Goal: Task Accomplishment & Management: Use online tool/utility

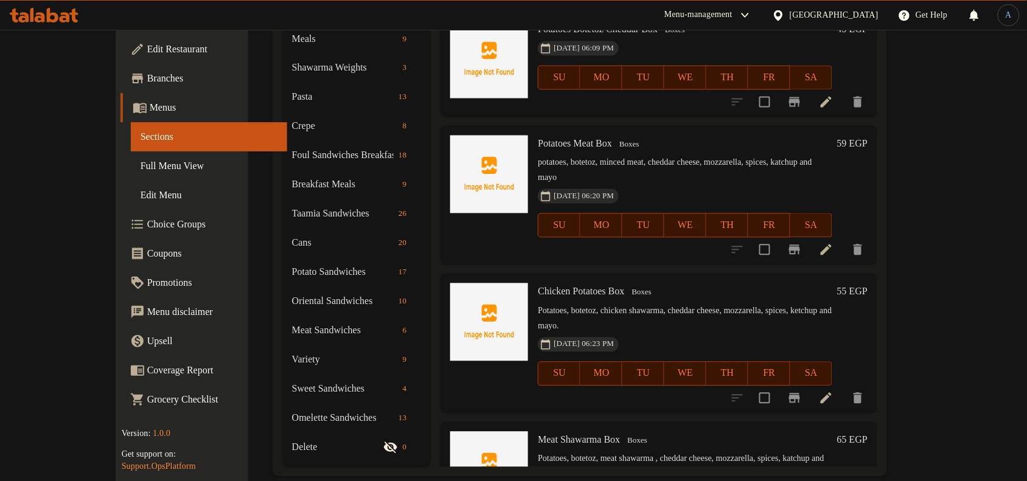
scroll to position [685, 0]
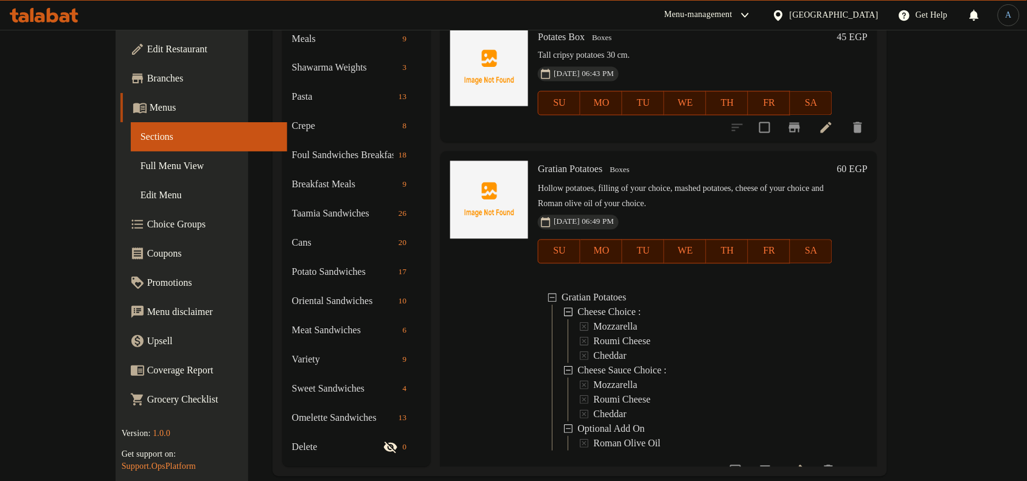
click at [141, 162] on span "Full Menu View" at bounding box center [209, 166] width 137 height 15
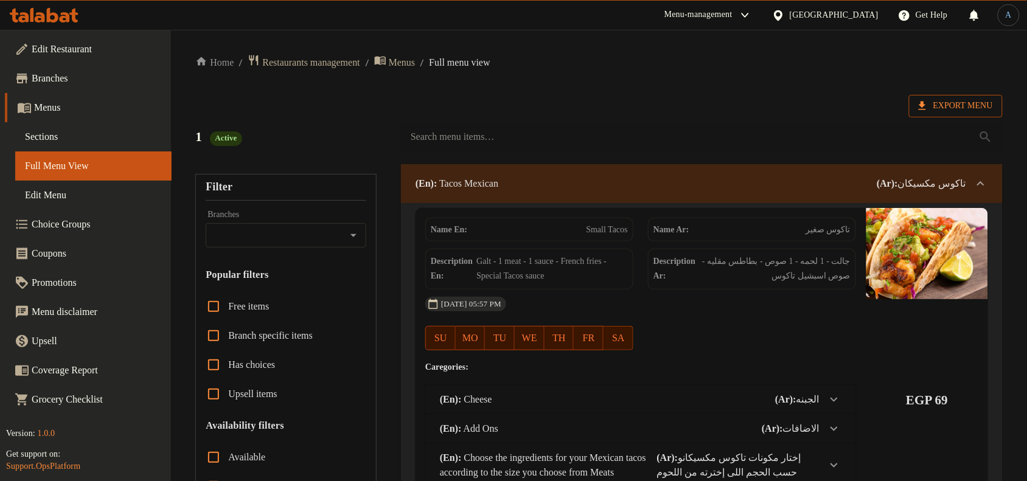
click at [925, 104] on icon at bounding box center [922, 106] width 12 height 12
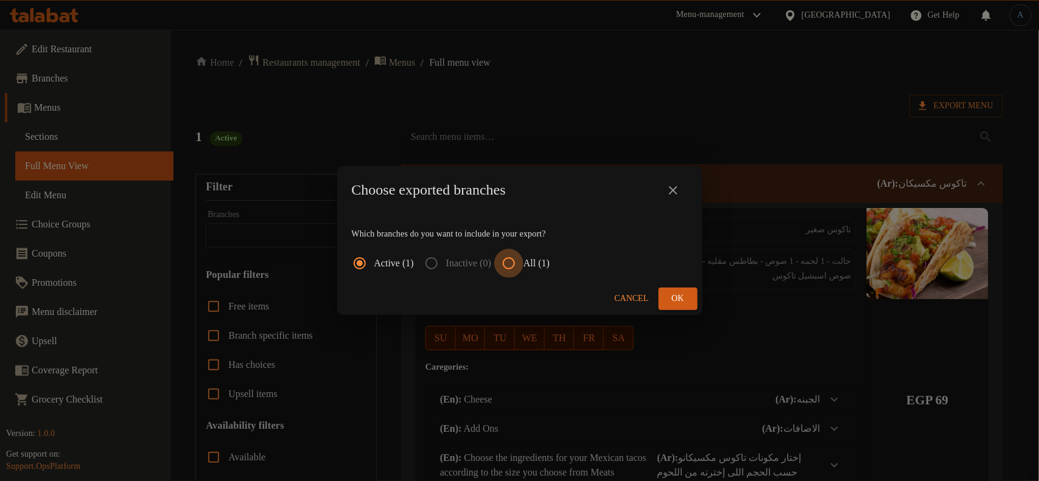
click at [523, 265] on input "All (1)" at bounding box center [508, 263] width 29 height 29
radio input "true"
click at [662, 294] on button "Ok" at bounding box center [677, 299] width 39 height 23
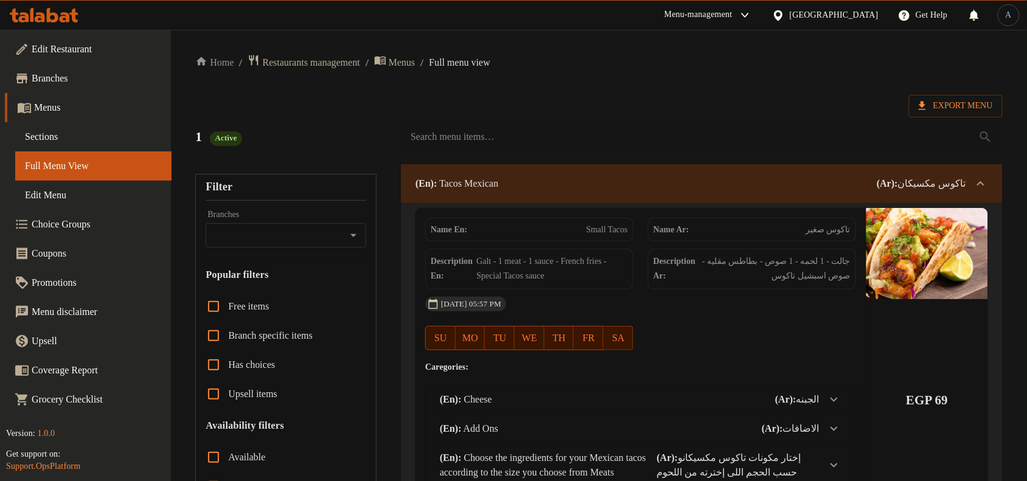
click at [64, 19] on icon at bounding box center [44, 15] width 69 height 15
